Goal: Task Accomplishment & Management: Use online tool/utility

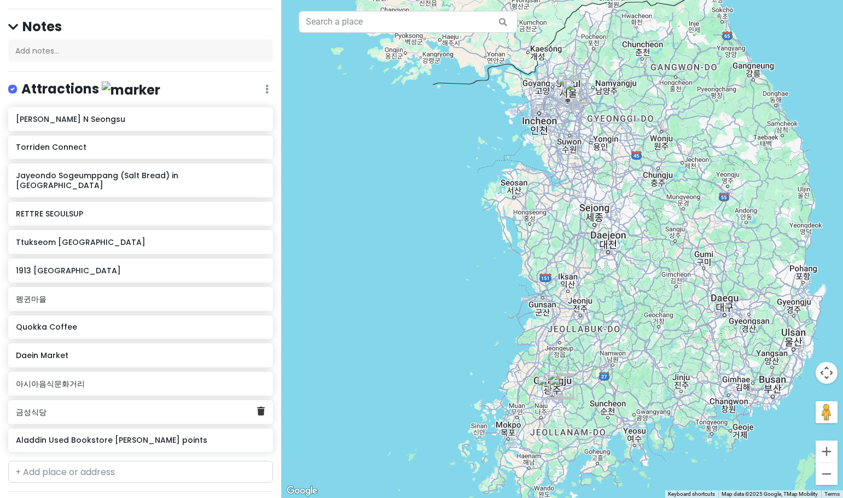
scroll to position [109, 0]
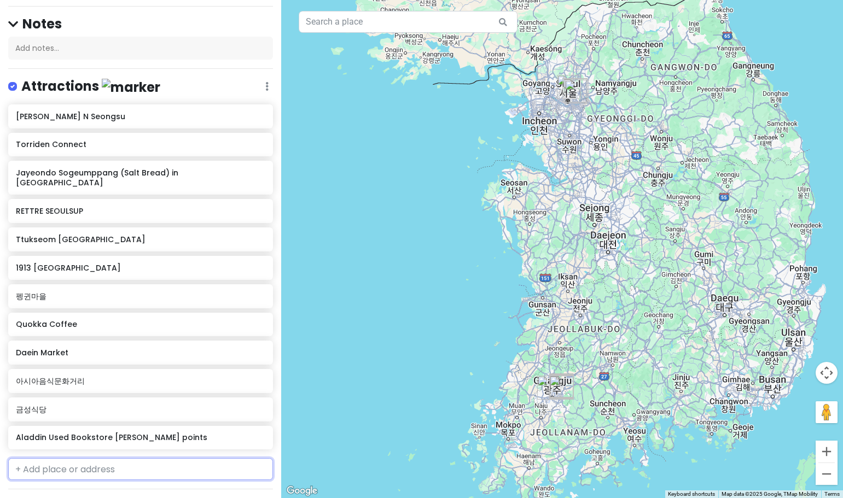
click at [125, 458] on input "text" at bounding box center [140, 469] width 265 height 22
type input "kyobo"
click at [114, 481] on div "KYOBO Bookstore [PERSON_NAME], B1F, [GEOGRAPHIC_DATA], [GEOGRAPHIC_DATA], [GEOG…" at bounding box center [141, 501] width 264 height 40
click at [96, 487] on input "text" at bounding box center [140, 498] width 265 height 22
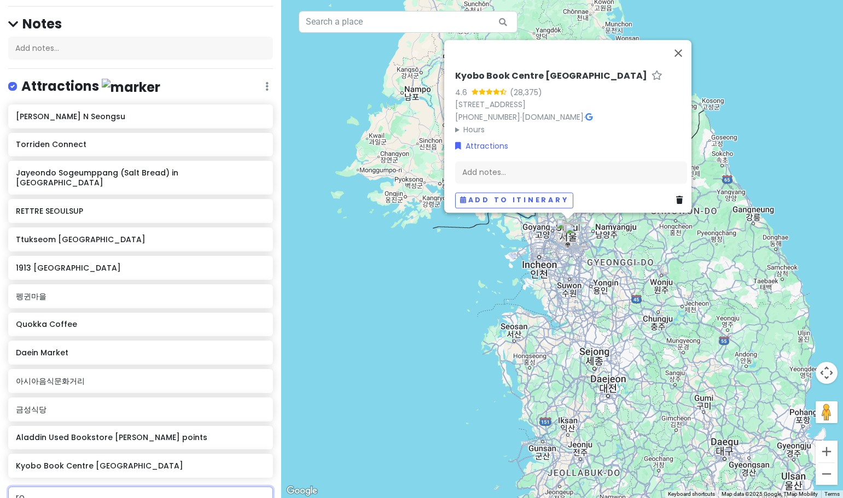
click at [97, 487] on input "ro" at bounding box center [140, 498] width 265 height 22
type input "rolling pasta jong"
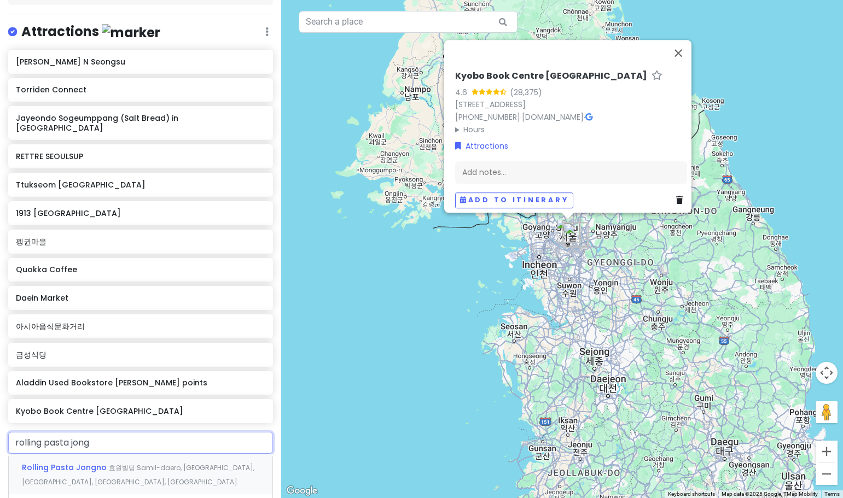
click at [98, 462] on span "Rolling Pasta Jongno" at bounding box center [65, 467] width 87 height 11
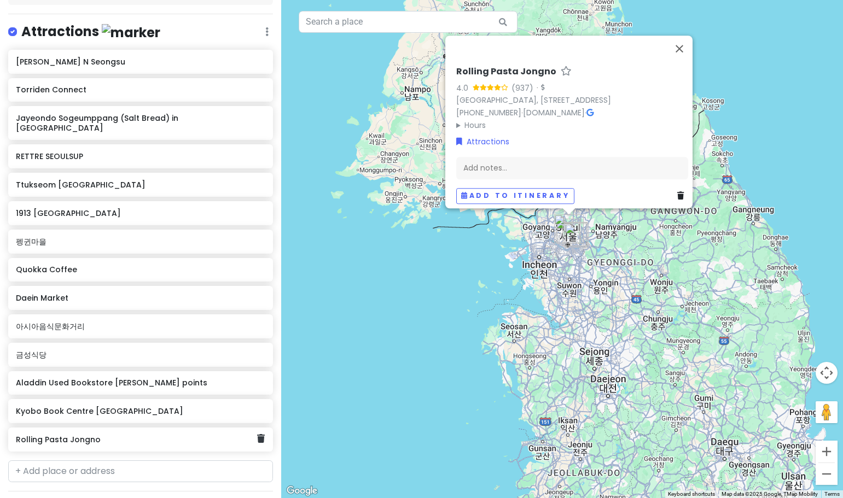
click at [122, 435] on h6 "Rolling Pasta Jongno" at bounding box center [136, 440] width 241 height 10
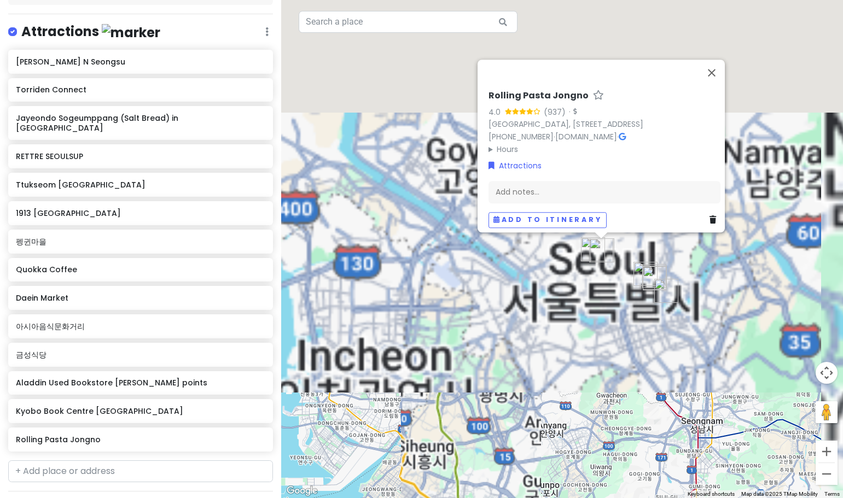
drag, startPoint x: 575, startPoint y: 86, endPoint x: 547, endPoint y: 524, distance: 438.6
click at [547, 498] on html "[GEOGRAPHIC_DATA] and gwangju Private Change Dates Make a Copy Delete Trip Go P…" at bounding box center [421, 249] width 843 height 498
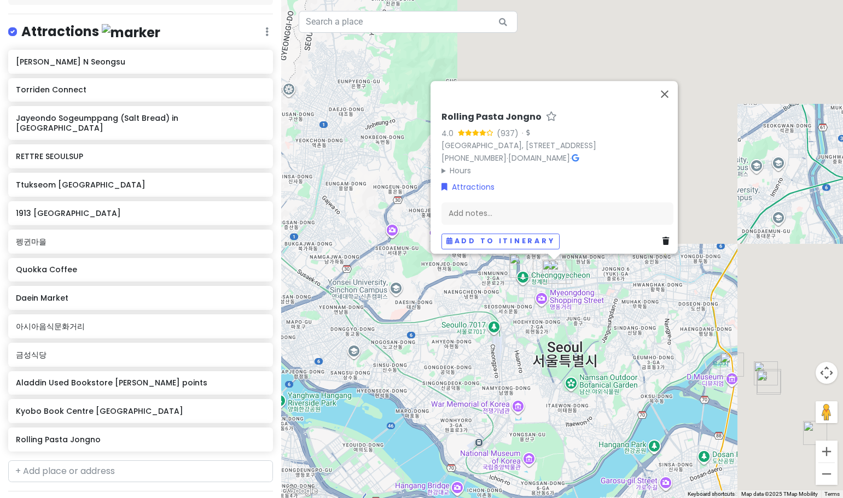
drag, startPoint x: 642, startPoint y: 129, endPoint x: 451, endPoint y: 415, distance: 343.8
click at [451, 415] on div "Rolling Pasta Jongno 4.0 (937) · [STREET_ADDRESS] [PHONE_NUMBER] · [DOMAIN_NAME…" at bounding box center [562, 249] width 562 height 498
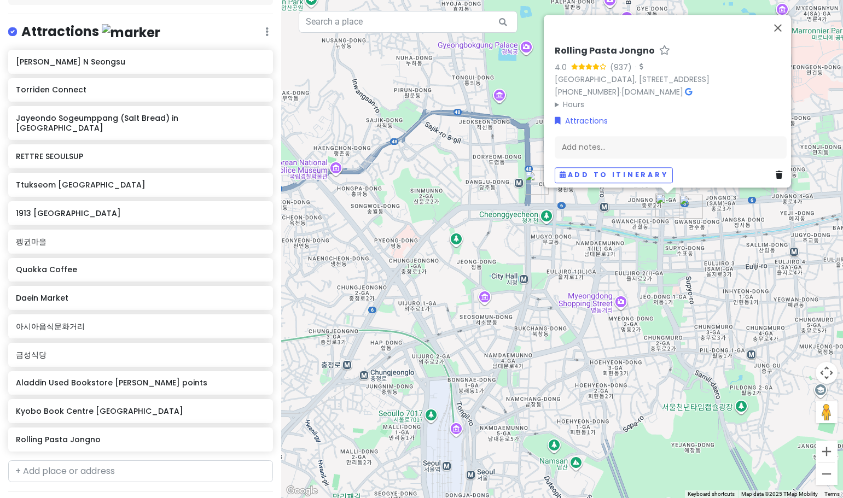
drag, startPoint x: 549, startPoint y: 323, endPoint x: 490, endPoint y: 387, distance: 87.5
click at [490, 387] on div "Rolling Pasta Jongno 4.0 (937) · [STREET_ADDRESS] [PHONE_NUMBER] · [DOMAIN_NAME…" at bounding box center [562, 249] width 562 height 498
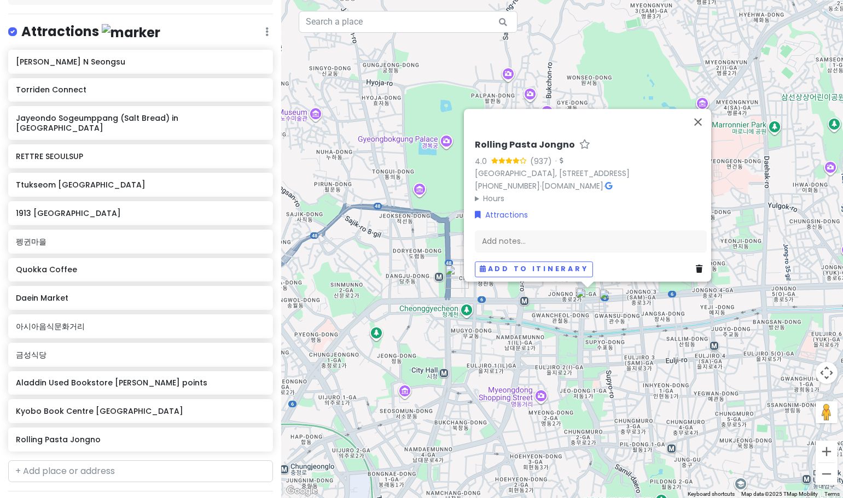
click at [558, 356] on div "Rolling Pasta Jongno 4.0 (937) · [STREET_ADDRESS] [PHONE_NUMBER] · [DOMAIN_NAME…" at bounding box center [562, 249] width 562 height 498
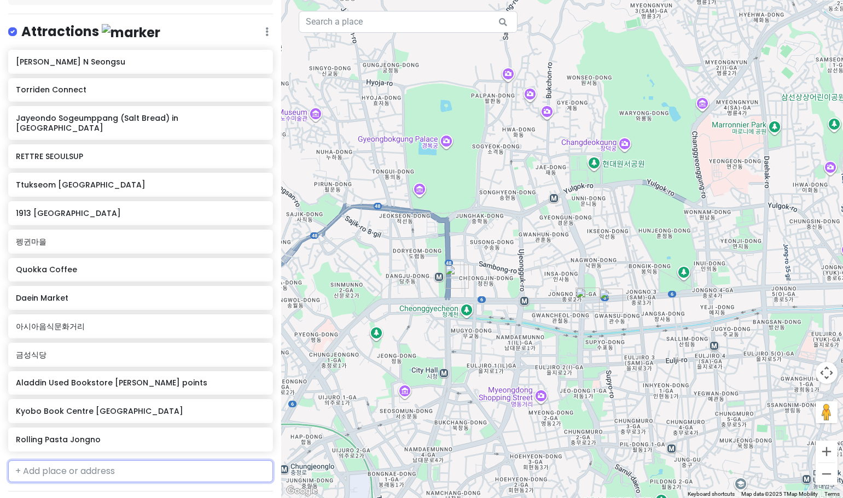
click at [118, 461] on input "text" at bounding box center [140, 472] width 265 height 22
type input "nuldam"
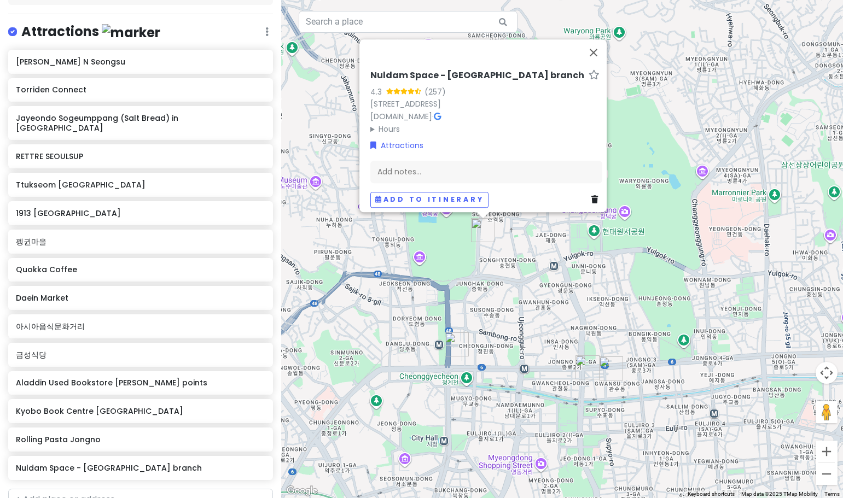
click at [351, 295] on div "Nuldam Space - [GEOGRAPHIC_DATA] branch 4.3 (257) 24 [GEOGRAPHIC_DATA]-[GEOGRAP…" at bounding box center [562, 249] width 562 height 498
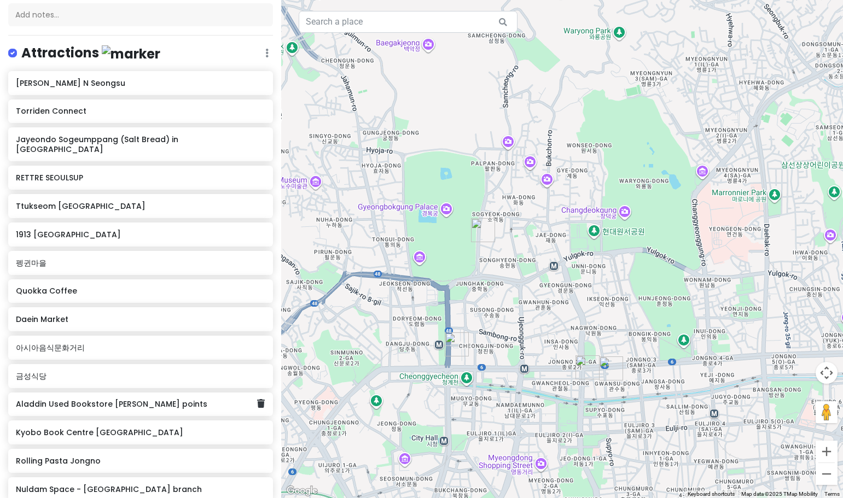
scroll to position [109, 0]
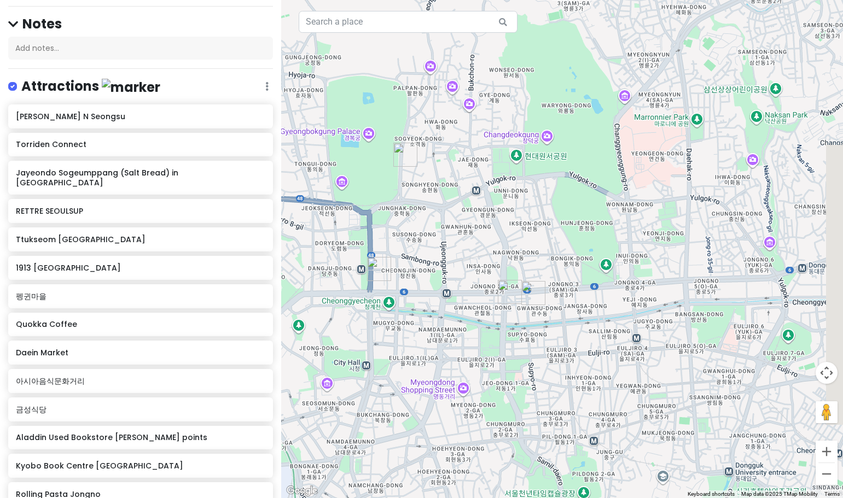
drag, startPoint x: 501, startPoint y: 389, endPoint x: 417, endPoint y: 317, distance: 110.2
click at [417, 317] on div at bounding box center [562, 249] width 562 height 498
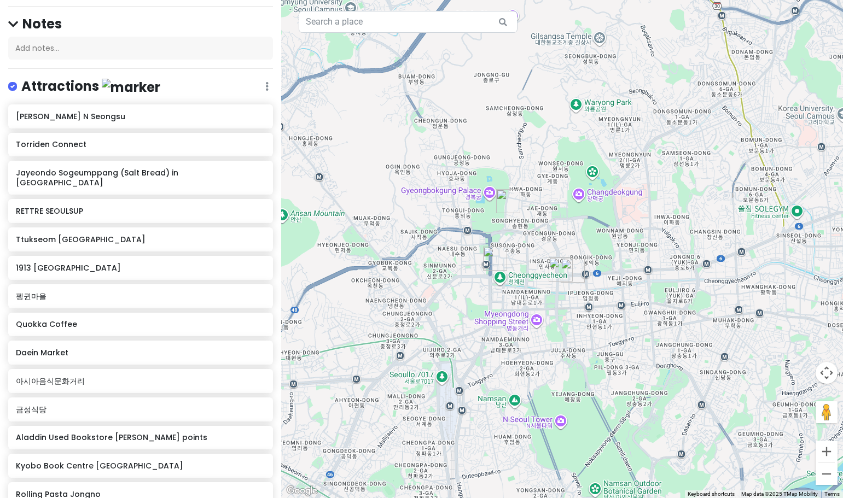
drag, startPoint x: 433, startPoint y: 349, endPoint x: 533, endPoint y: 320, distance: 104.2
click at [533, 320] on div at bounding box center [562, 249] width 562 height 498
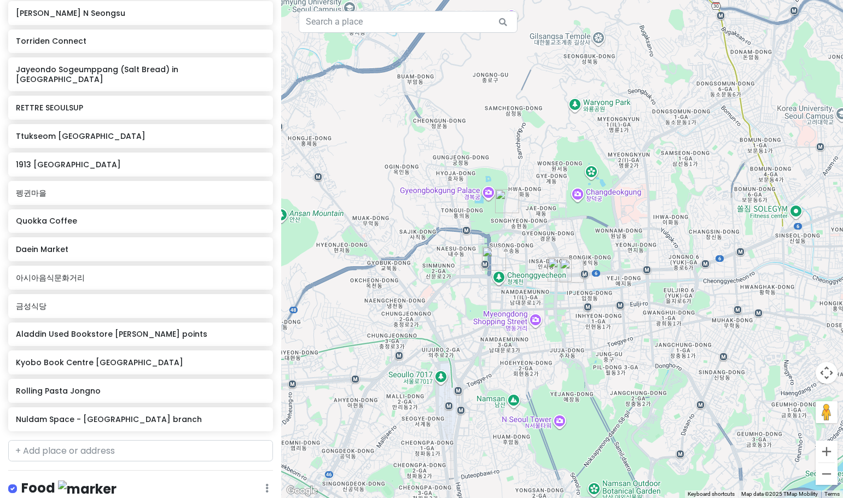
scroll to position [212, 0]
click at [113, 442] on input "text" at bounding box center [140, 453] width 265 height 22
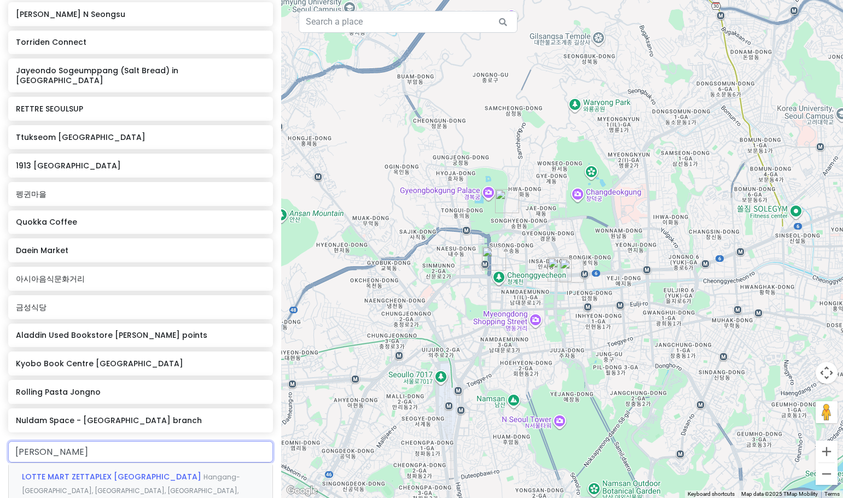
type input "[PERSON_NAME]"
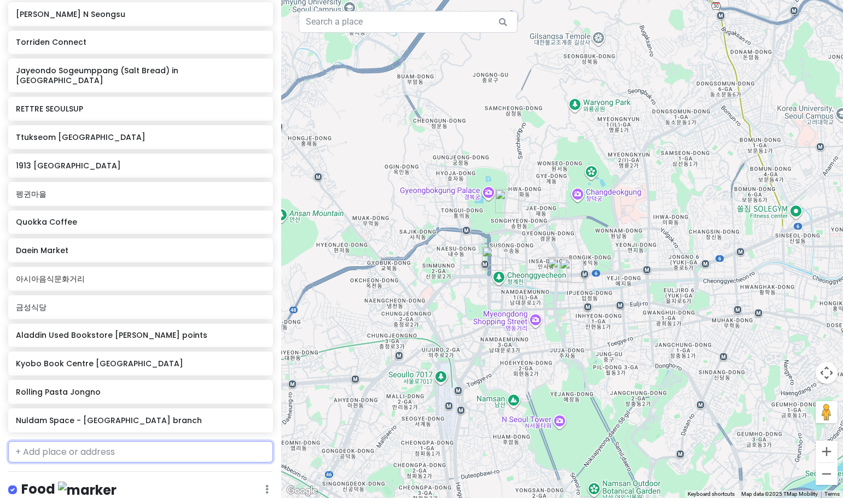
scroll to position [240, 0]
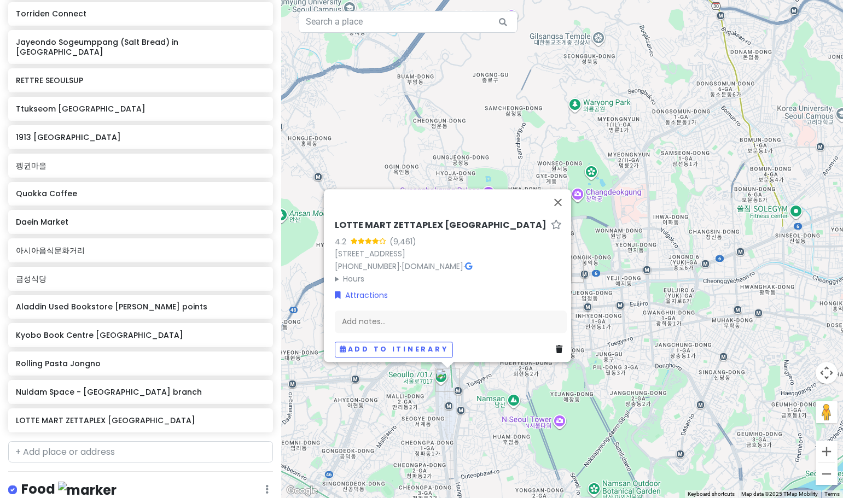
click at [540, 428] on div "LOTTE MART ZETTAPLEX [GEOGRAPHIC_DATA] 4.2 (9,461) [STREET_ADDRESS] [PHONE_NUMB…" at bounding box center [562, 249] width 562 height 498
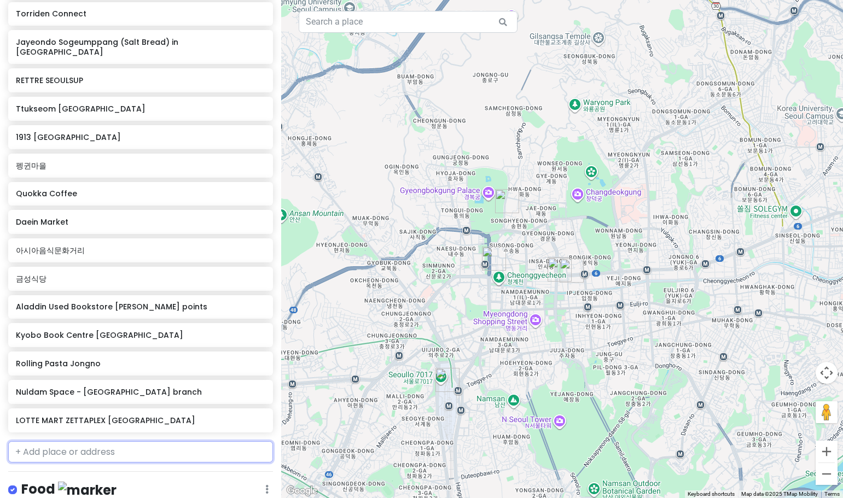
click at [149, 442] on input "text" at bounding box center [140, 453] width 265 height 22
type input "cheonggye"
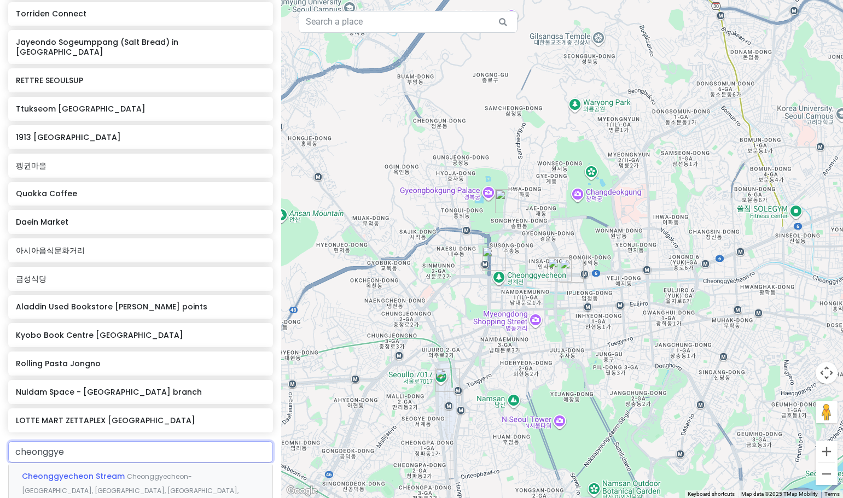
click at [141, 472] on span "Cheonggyecheon-[GEOGRAPHIC_DATA], [GEOGRAPHIC_DATA], [GEOGRAPHIC_DATA], [GEOGRA…" at bounding box center [130, 490] width 217 height 37
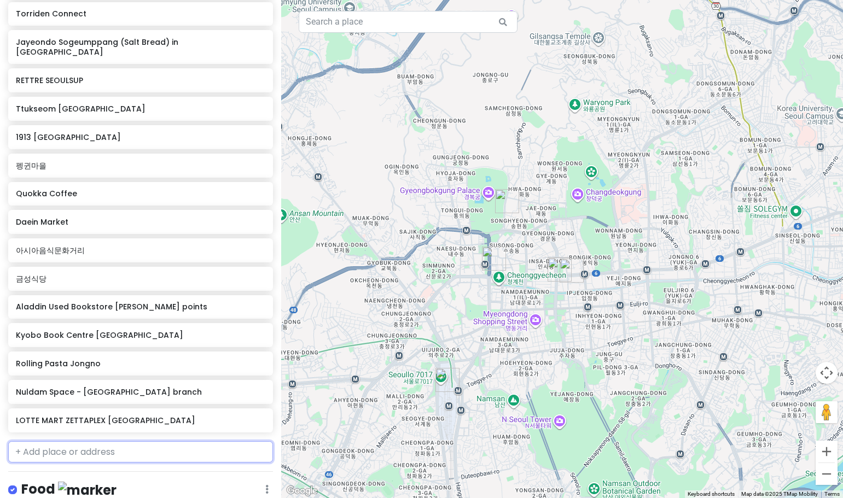
scroll to position [269, 0]
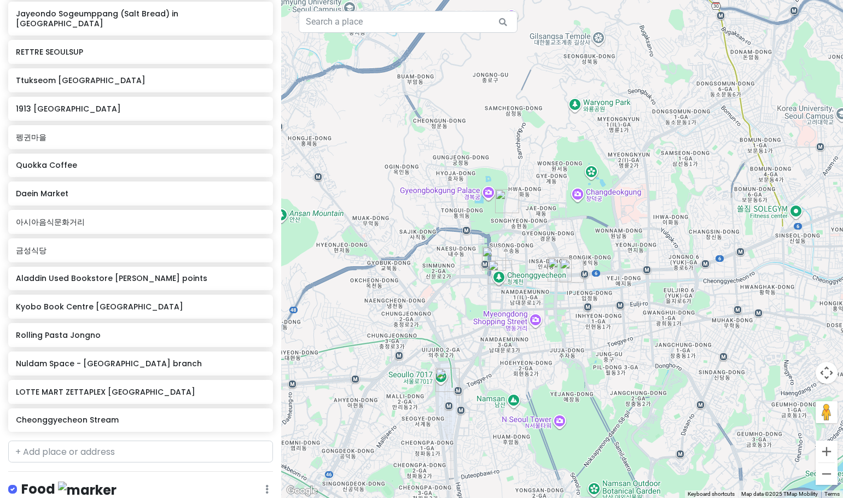
click at [492, 254] on img "Kyobo Book Centre Gwanghwamun" at bounding box center [494, 259] width 24 height 24
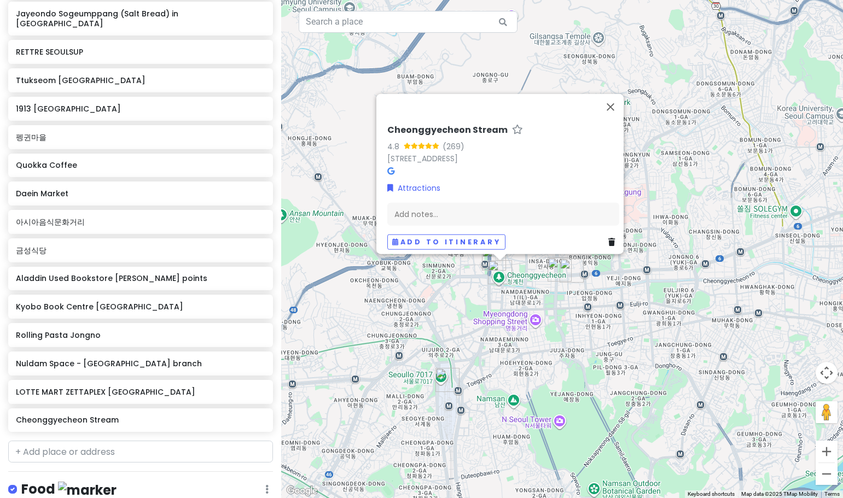
click at [480, 277] on div "Cheonggyecheon Stream 4.8 ([STREET_ADDRESS] Attractions Add notes... Add to iti…" at bounding box center [562, 249] width 562 height 498
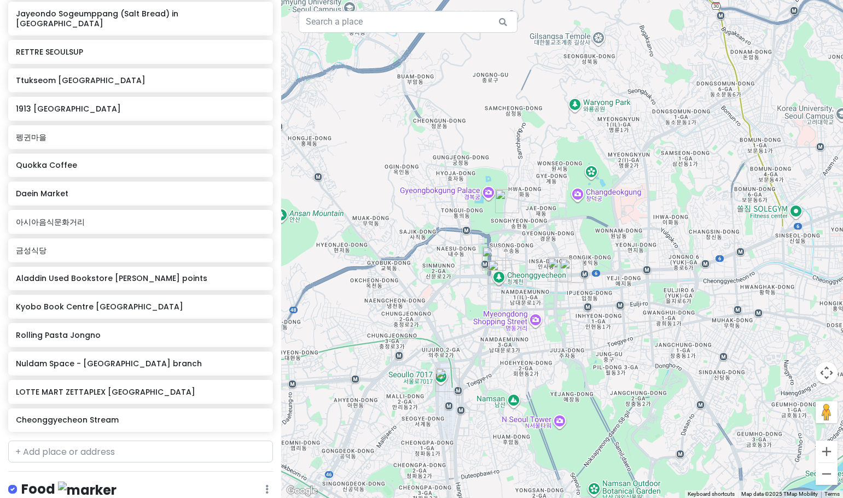
click at [486, 249] on img "Kyobo Book Centre Gwanghwamun" at bounding box center [494, 259] width 24 height 24
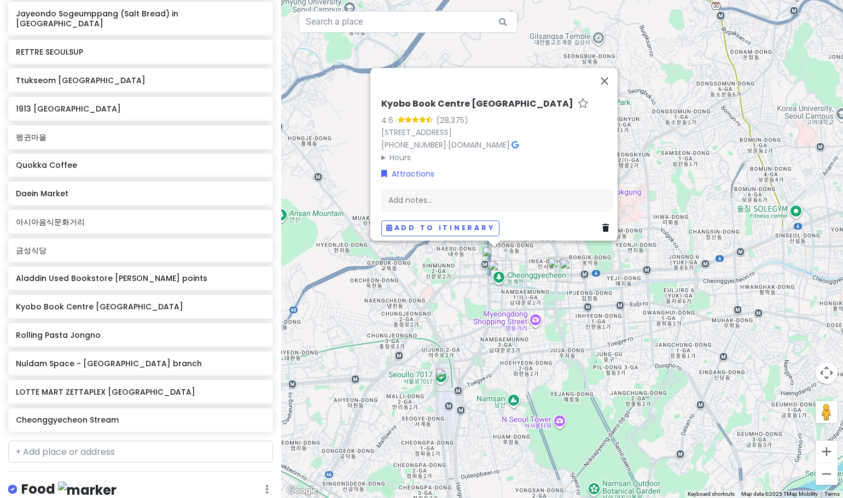
click at [506, 324] on div "Kyobo Book Centre Gwanghwamun 4.6 (28,375) [STREET_ADDRESS] [PHONE_NUMBER] · [D…" at bounding box center [562, 249] width 562 height 498
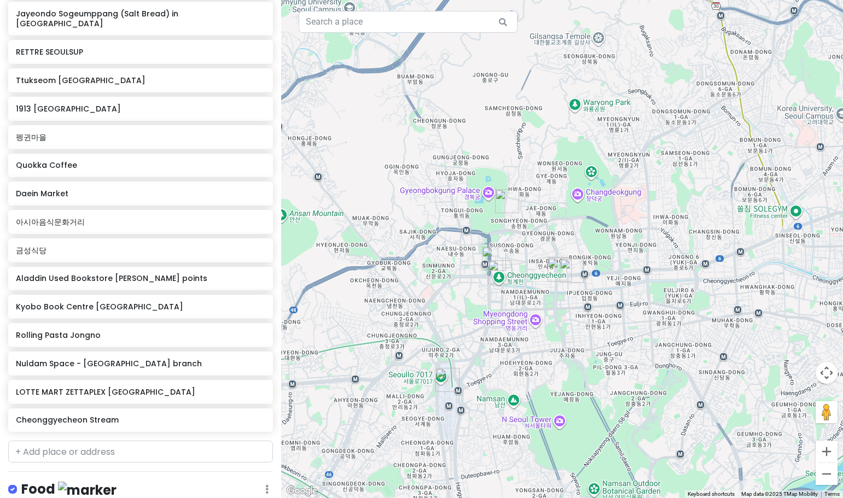
click at [500, 194] on img "Nuldam Space - Gyeongbok Palace branch" at bounding box center [507, 201] width 24 height 24
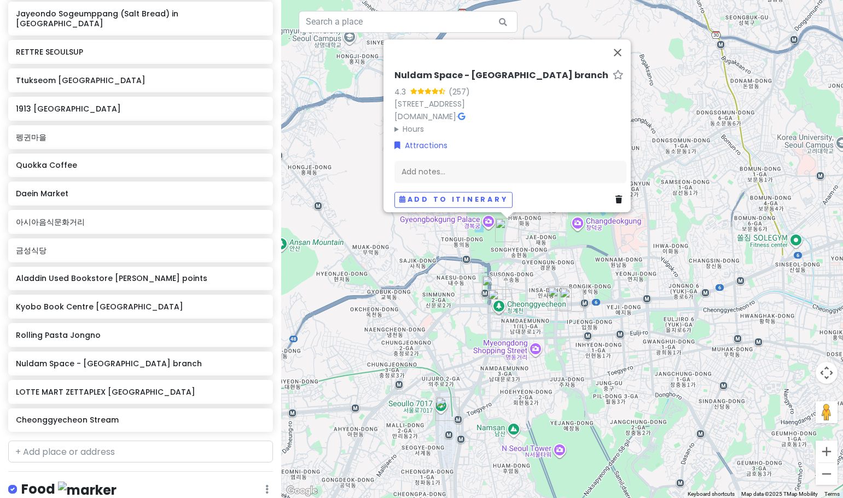
click at [485, 288] on img "Kyobo Book Centre Gwanghwamun" at bounding box center [494, 288] width 24 height 24
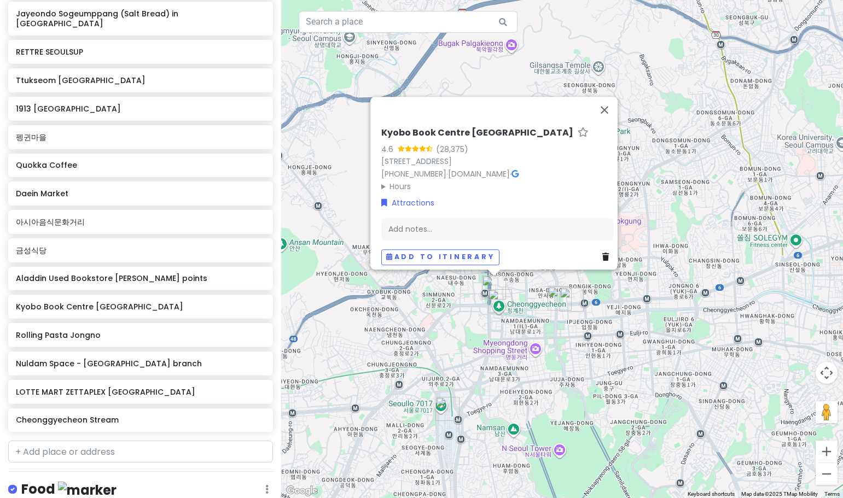
click at [443, 336] on div "Kyobo Book Centre Gwanghwamun 4.6 (28,375) [STREET_ADDRESS] [PHONE_NUMBER] · [D…" at bounding box center [562, 249] width 562 height 498
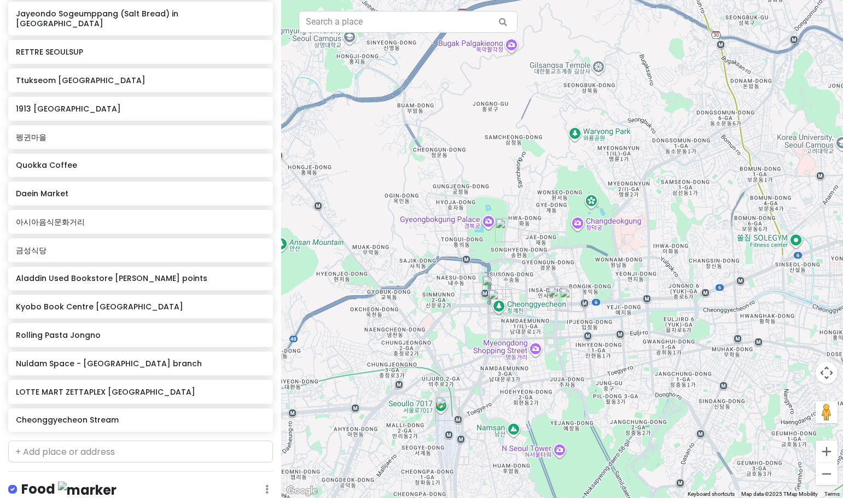
click at [442, 411] on img "LOTTE MART ZETTAPLEX Seoul Station" at bounding box center [447, 409] width 24 height 24
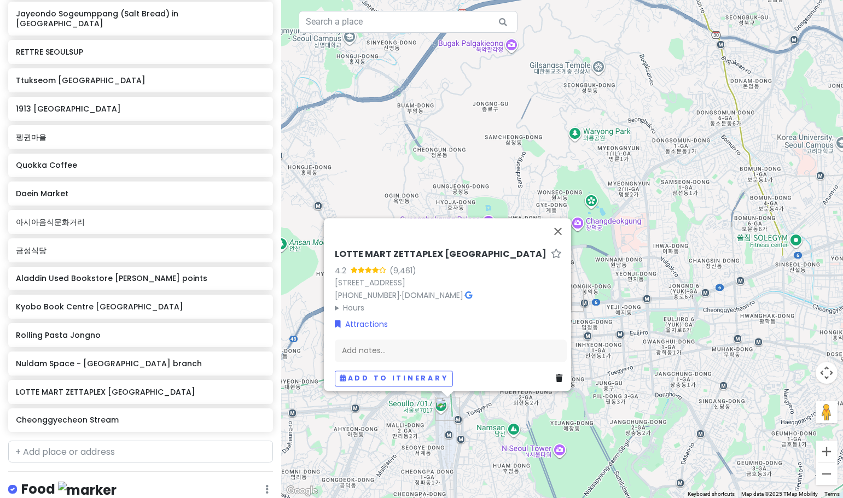
click at [358, 428] on div "LOTTE MART ZETTAPLEX [GEOGRAPHIC_DATA] 4.2 (9,461) [STREET_ADDRESS] [PHONE_NUMB…" at bounding box center [562, 249] width 562 height 498
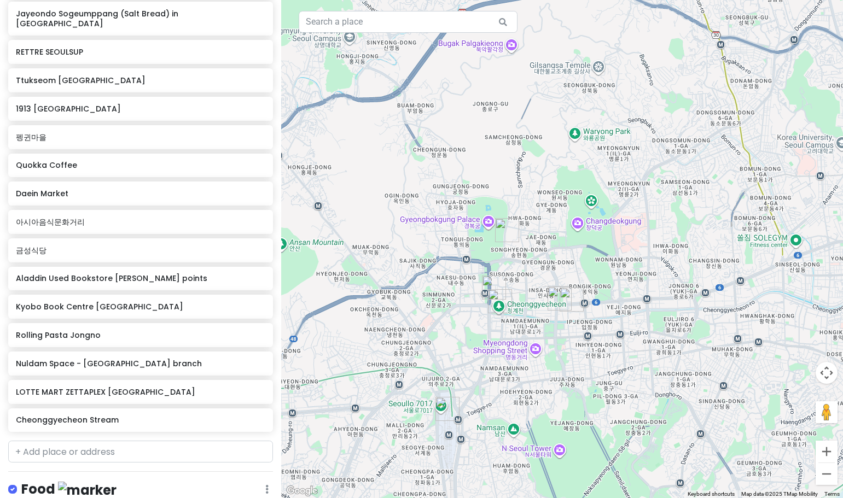
click at [94, 431] on div "[GEOGRAPHIC_DATA] and gwangju Private Change Dates Make a Copy Delete Trip Go P…" at bounding box center [140, 249] width 281 height 498
click at [88, 441] on input "text" at bounding box center [140, 452] width 265 height 22
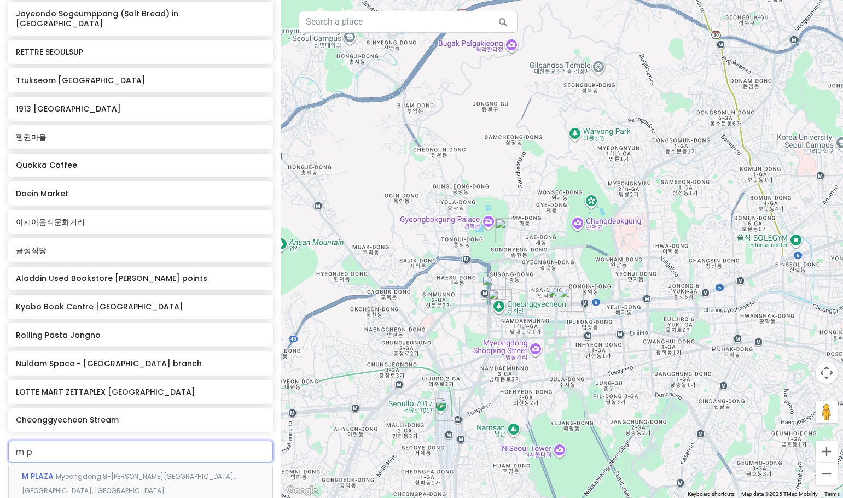
type input "m"
click at [84, 472] on span "Myeongdong 10-[PERSON_NAME][GEOGRAPHIC_DATA], [GEOGRAPHIC_DATA], [GEOGRAPHIC_DA…" at bounding box center [130, 484] width 216 height 24
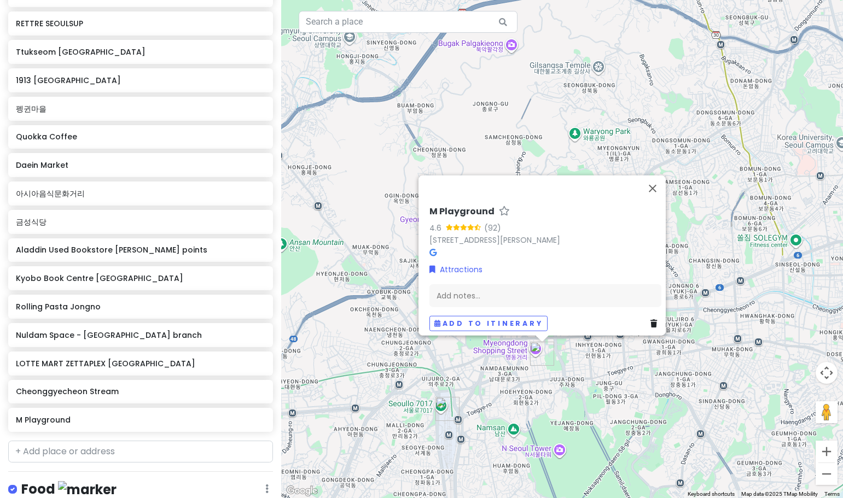
click at [394, 377] on div "M Playground 4.6 (92) 16-1 [GEOGRAPHIC_DATA][PERSON_NAME], [GEOGRAPHIC_DATA], […" at bounding box center [562, 249] width 562 height 498
